Goal: Information Seeking & Learning: Learn about a topic

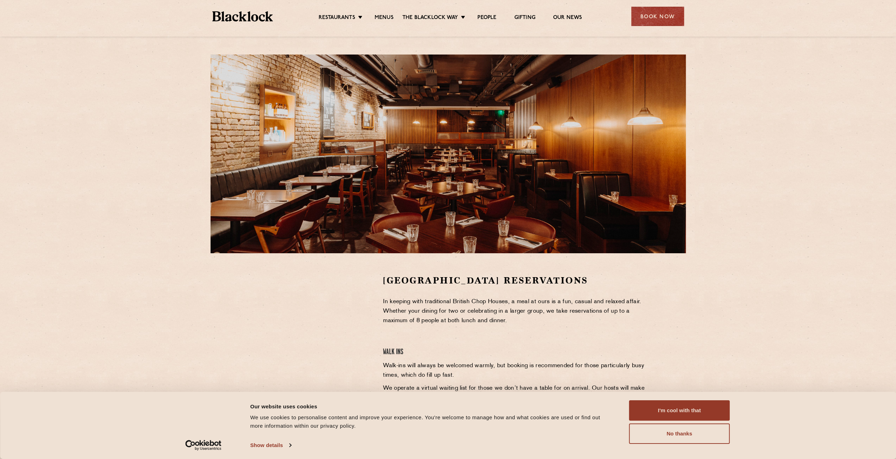
click at [765, 174] on div "Covent Garden Reservations In keeping with traditional British Chop Houses, a m…" at bounding box center [448, 252] width 896 height 505
click at [246, 19] on img at bounding box center [242, 16] width 61 height 10
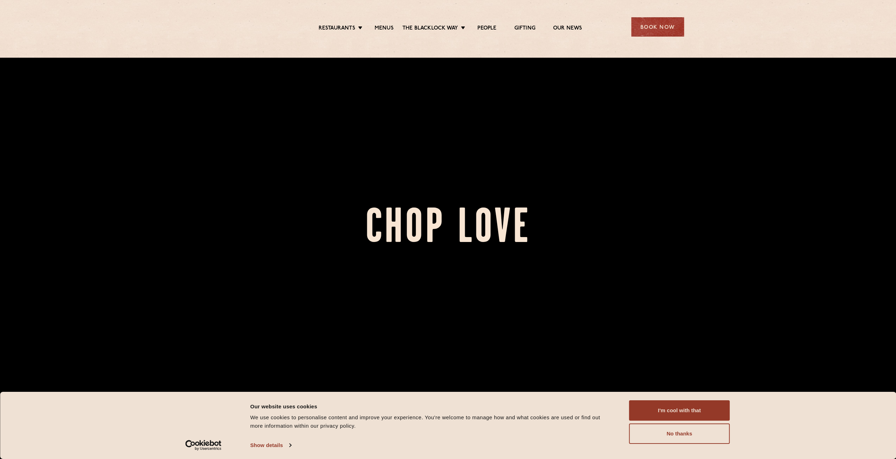
scroll to position [211, 0]
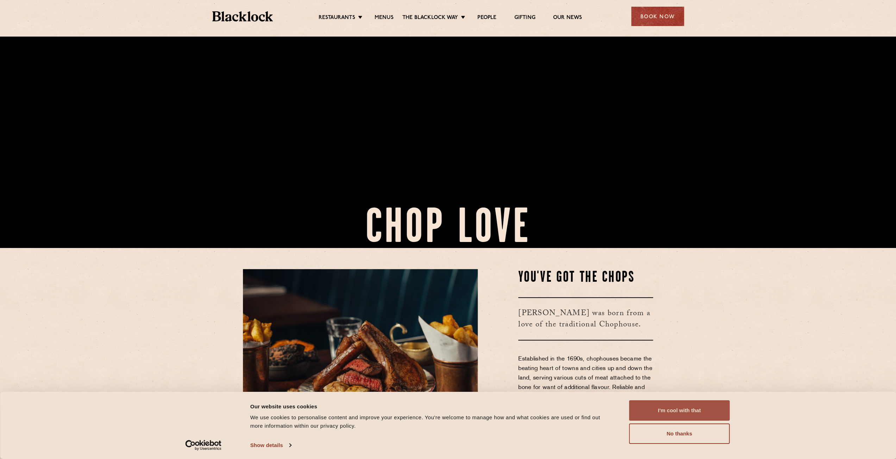
click at [687, 411] on button "I'm cool with that" at bounding box center [679, 411] width 101 height 20
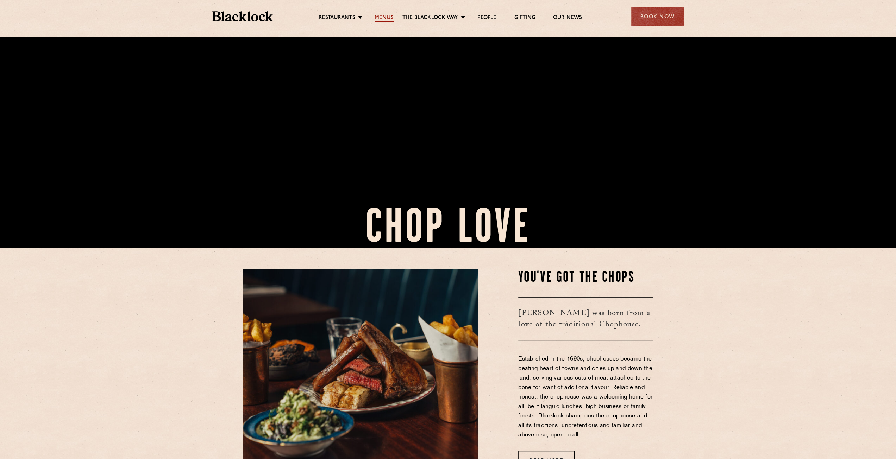
click at [383, 15] on link "Menus" at bounding box center [384, 18] width 19 height 8
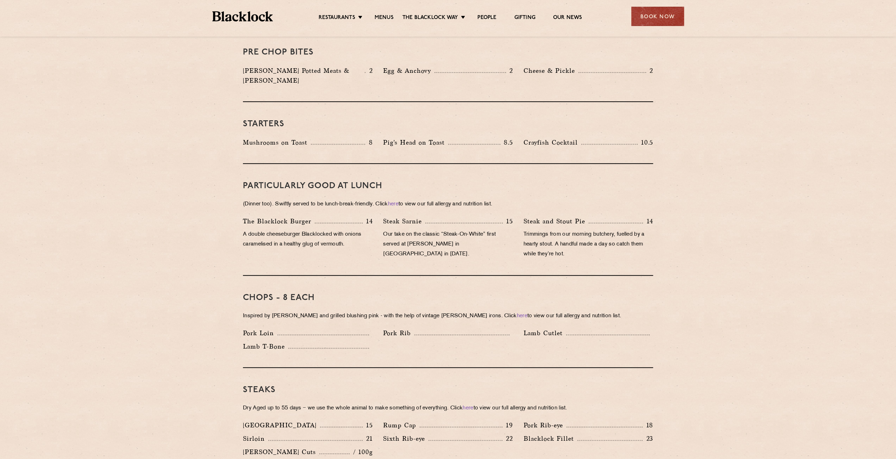
scroll to position [352, 0]
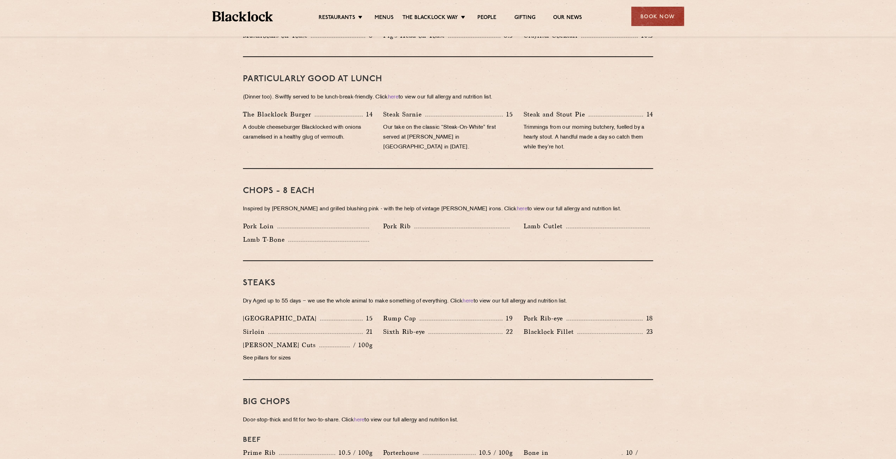
scroll to position [458, 0]
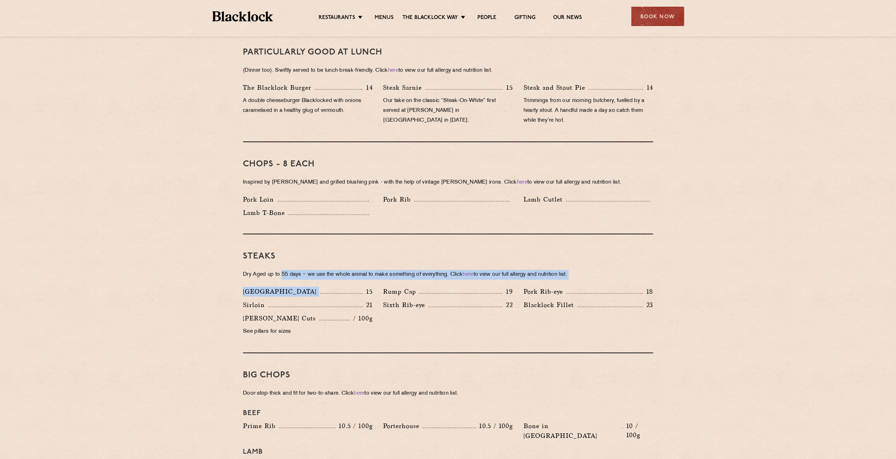
drag, startPoint x: 284, startPoint y: 268, endPoint x: 361, endPoint y: 272, distance: 76.9
click at [361, 272] on div "Steaks Dry Aged up to 55 days − we use the whole animal to make something of ev…" at bounding box center [448, 293] width 410 height 119
drag, startPoint x: 373, startPoint y: 263, endPoint x: 431, endPoint y: 267, distance: 58.5
click at [431, 270] on p "Dry Aged up to 55 days − we use the whole animal to make something of everythin…" at bounding box center [448, 275] width 410 height 10
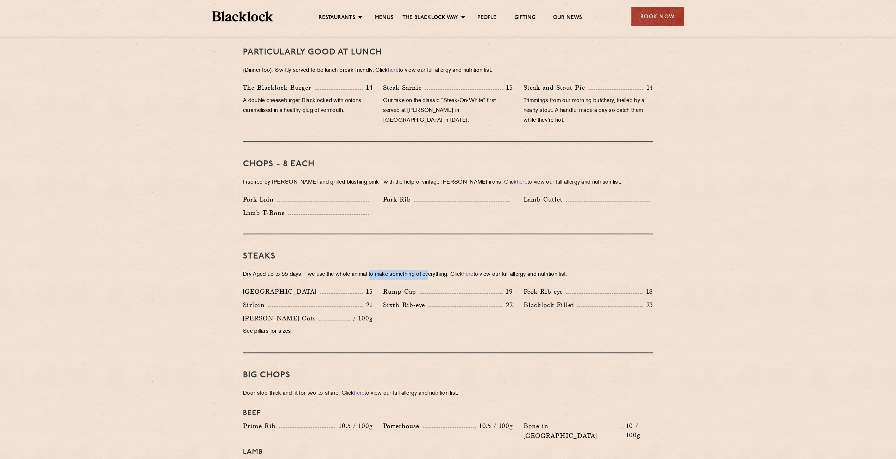
click at [431, 270] on p "Dry Aged up to 55 days − we use the whole animal to make something of everythin…" at bounding box center [448, 275] width 410 height 10
drag, startPoint x: 564, startPoint y: 296, endPoint x: 365, endPoint y: 296, distance: 198.9
click at [365, 296] on div "Denver 15 Rump Cap 19 Pork Rib-eye 18 Sirloin 21 Sixth Rib-eye 22 Blacklock Fil…" at bounding box center [448, 314] width 421 height 54
click at [365, 301] on p "21" at bounding box center [368, 305] width 10 height 9
click at [263, 327] on p "See pillars for sizes" at bounding box center [308, 332] width 130 height 10
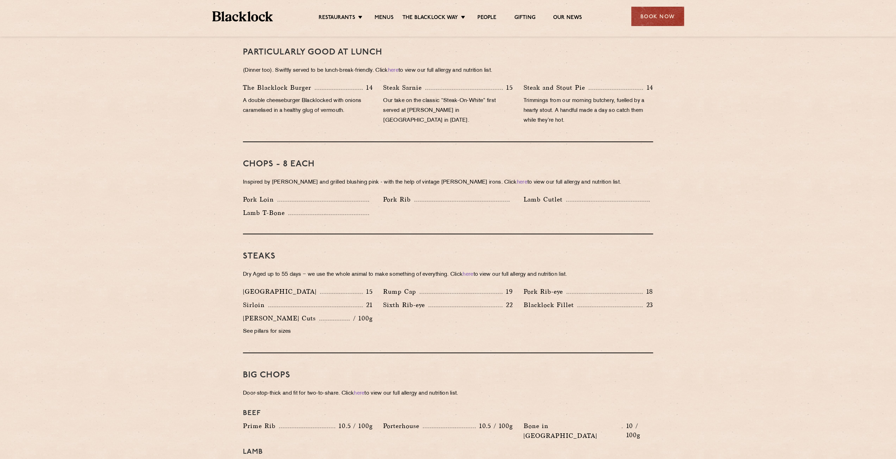
click at [388, 300] on p "Sixth Rib-eye" at bounding box center [405, 305] width 45 height 10
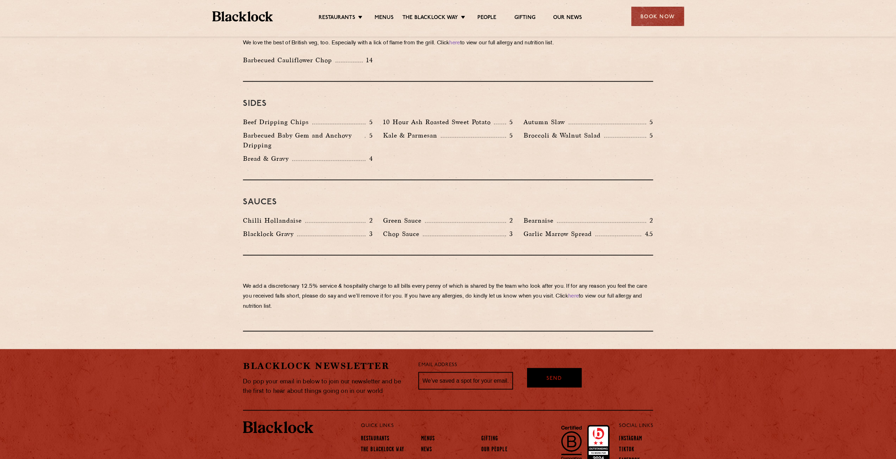
scroll to position [1058, 0]
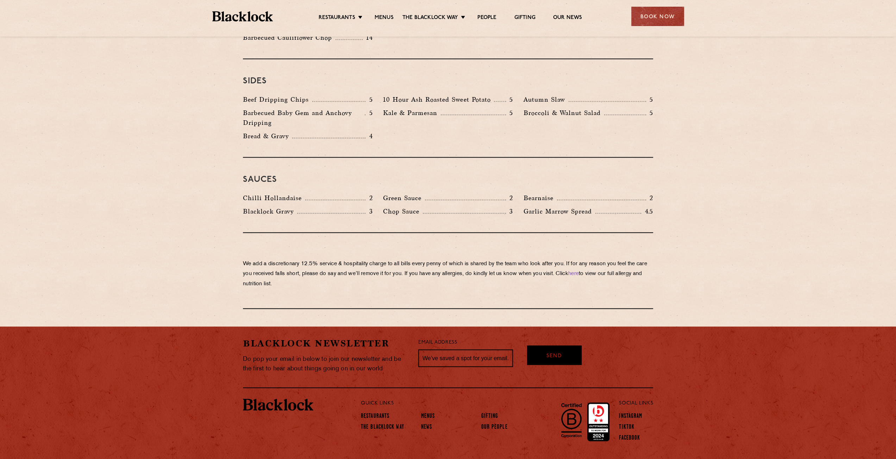
drag, startPoint x: 275, startPoint y: 244, endPoint x: 433, endPoint y: 277, distance: 160.8
click at [433, 277] on div "We add a discretionary 12.5% service & hospitality charge to all bills every pe…" at bounding box center [448, 271] width 410 height 76
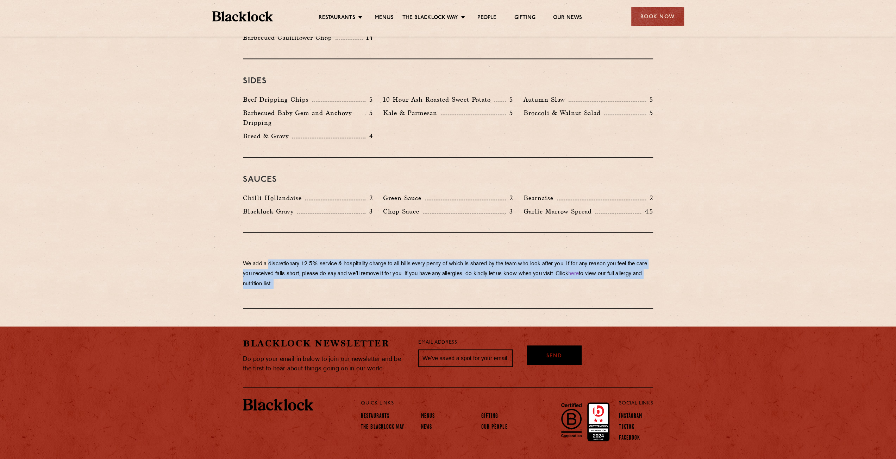
drag, startPoint x: 433, startPoint y: 277, endPoint x: 275, endPoint y: 243, distance: 161.5
click at [275, 243] on div "We add a discretionary 12.5% service & hospitality charge to all bills every pe…" at bounding box center [448, 271] width 410 height 76
click at [275, 259] on p "We add a discretionary 12.5% service & hospitality charge to all bills every pe…" at bounding box center [448, 274] width 410 height 30
drag, startPoint x: 275, startPoint y: 243, endPoint x: 443, endPoint y: 264, distance: 169.3
click at [443, 264] on p "We add a discretionary 12.5% service & hospitality charge to all bills every pe…" at bounding box center [448, 274] width 410 height 30
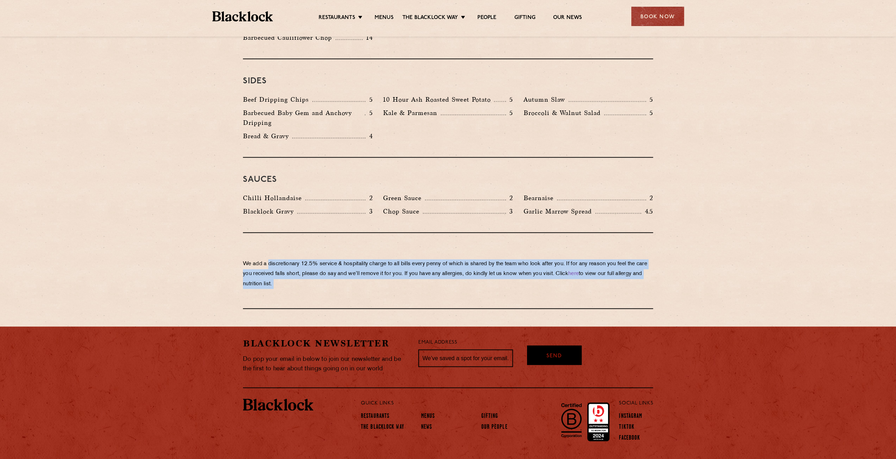
click at [443, 264] on p "We add a discretionary 12.5% service & hospitality charge to all bills every pe…" at bounding box center [448, 274] width 410 height 30
drag, startPoint x: 443, startPoint y: 264, endPoint x: 246, endPoint y: 243, distance: 197.6
click at [246, 259] on p "We add a discretionary 12.5% service & hospitality charge to all bills every pe…" at bounding box center [448, 274] width 410 height 30
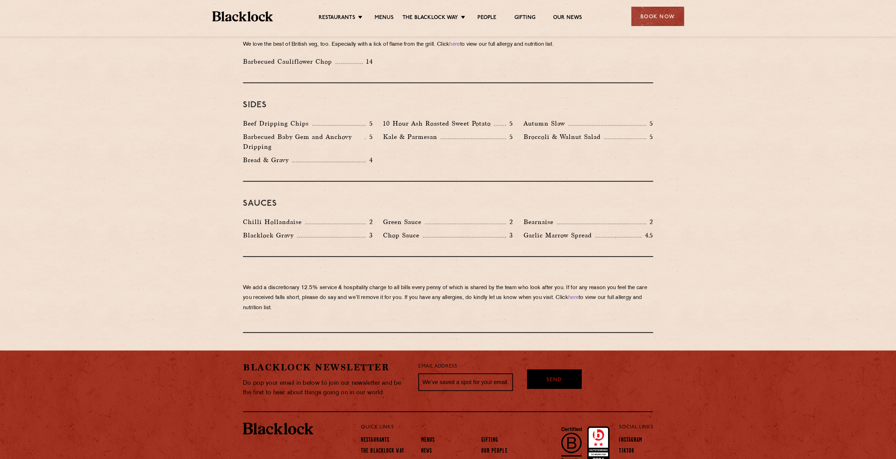
scroll to position [1023, 0]
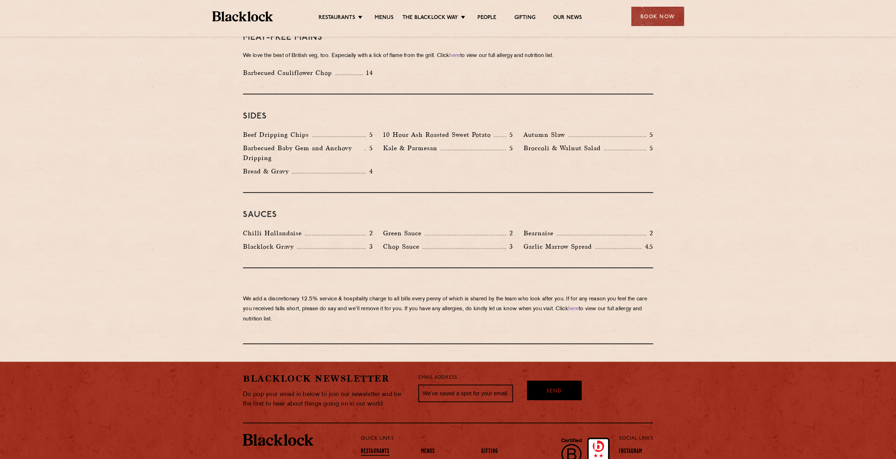
click at [375, 448] on link "Restaurants" at bounding box center [375, 452] width 29 height 8
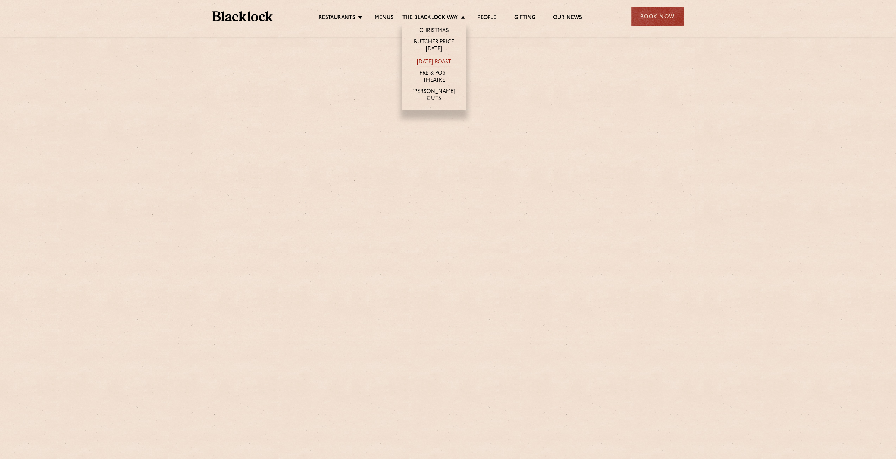
click at [439, 60] on link "[DATE] Roast" at bounding box center [434, 63] width 34 height 8
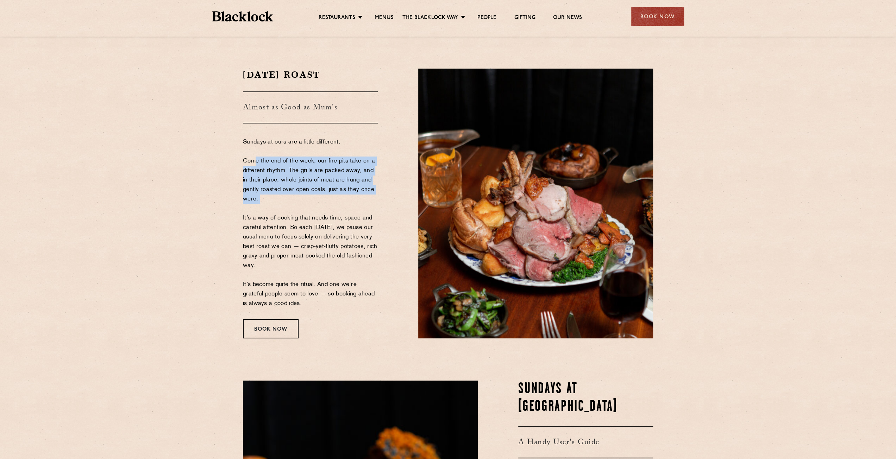
drag, startPoint x: 271, startPoint y: 165, endPoint x: 378, endPoint y: 206, distance: 114.6
click at [378, 206] on div "[DATE] Roast Almost as Good as Mum's Sundays at ours are a little different. Co…" at bounding box center [325, 204] width 175 height 270
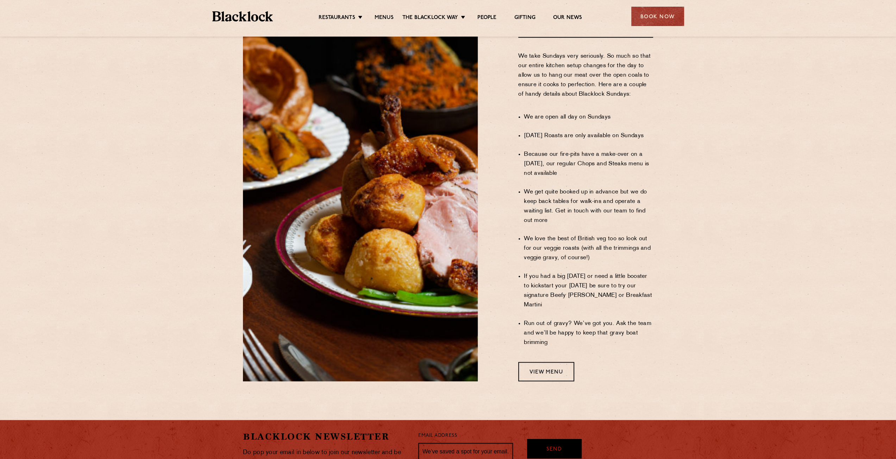
scroll to position [422, 0]
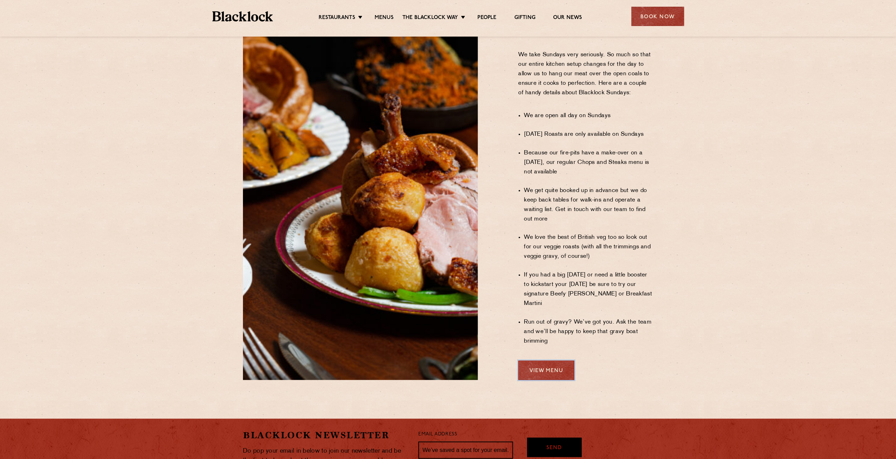
click at [552, 361] on link "View Menu" at bounding box center [546, 370] width 56 height 19
